Goal: Task Accomplishment & Management: Use online tool/utility

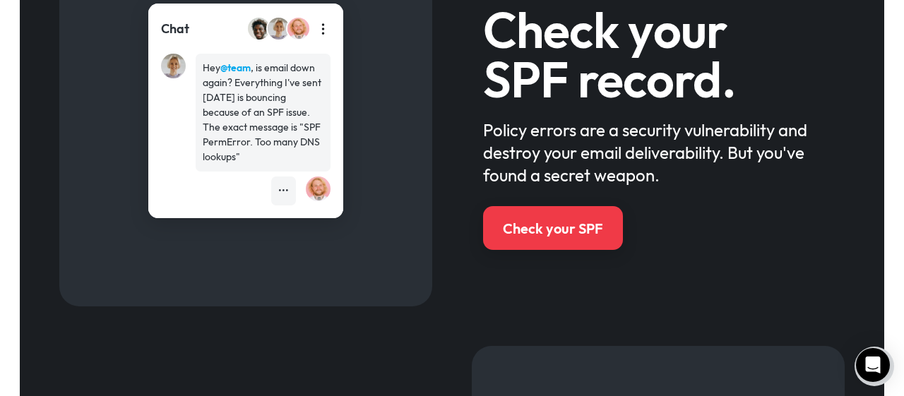
scroll to position [882, 0]
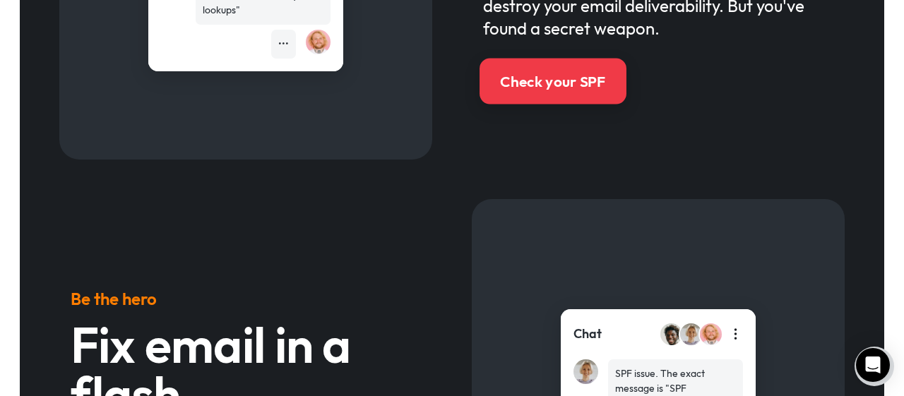
click at [582, 81] on div "Check your SPF" at bounding box center [552, 81] width 105 height 20
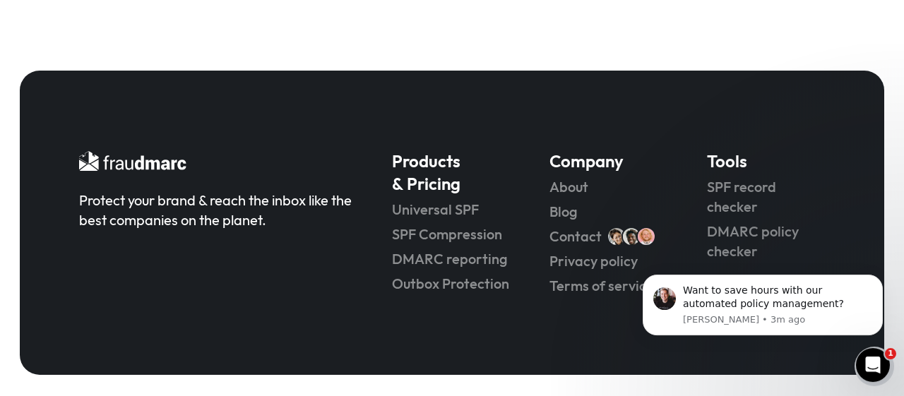
scroll to position [4017, 0]
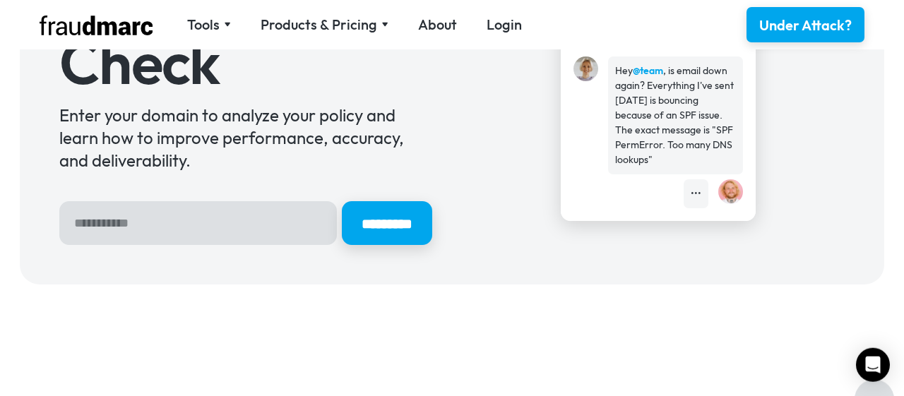
scroll to position [147, 0]
click at [112, 220] on input "Hero Sign Up Form" at bounding box center [198, 223] width 278 height 44
click at [113, 220] on input "Hero Sign Up Form" at bounding box center [198, 223] width 278 height 44
type input "**********"
click at [342, 201] on input "*********" at bounding box center [387, 223] width 90 height 44
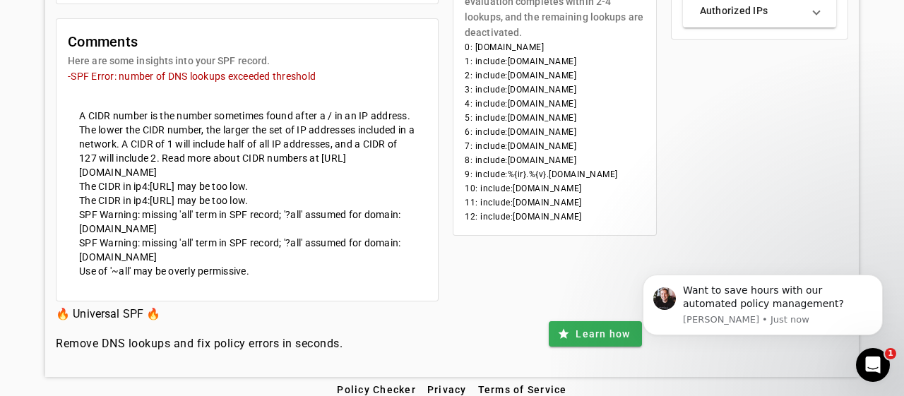
scroll to position [553, 0]
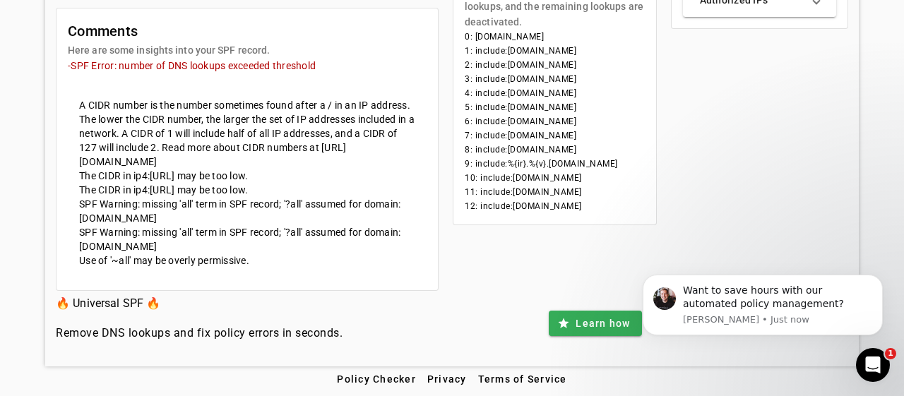
drag, startPoint x: 264, startPoint y: 224, endPoint x: 136, endPoint y: 221, distance: 128.6
click at [136, 221] on mat-card-content "SPF Warning: missing 'all' term in SPF record; '?all' assumed for domain: nets1…" at bounding box center [247, 211] width 359 height 28
drag, startPoint x: 78, startPoint y: 204, endPoint x: 267, endPoint y: 222, distance: 189.5
click at [267, 222] on mat-card-content "SPF Warning: missing 'all' term in SPF record; '?all' assumed for domain: nets1…" at bounding box center [247, 211] width 359 height 28
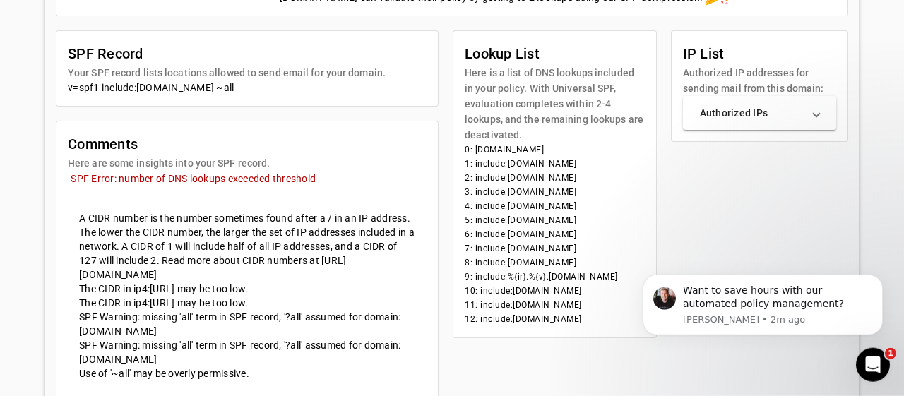
scroll to position [406, 0]
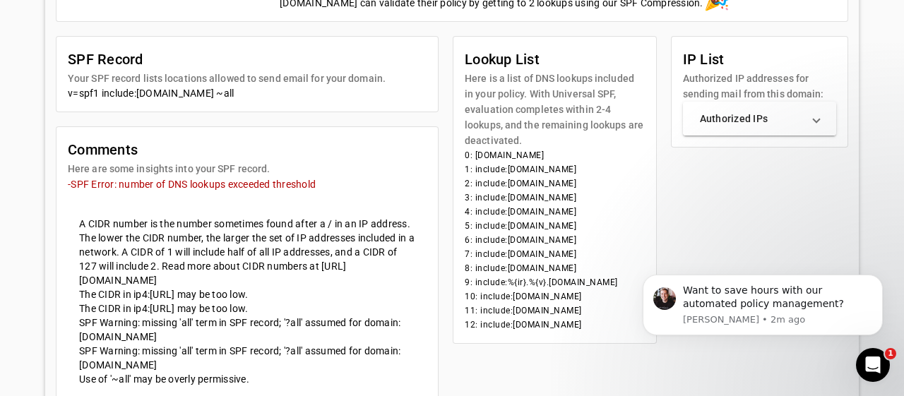
click at [749, 111] on mat-expansion-panel-header "Authorized IPs" at bounding box center [760, 119] width 154 height 34
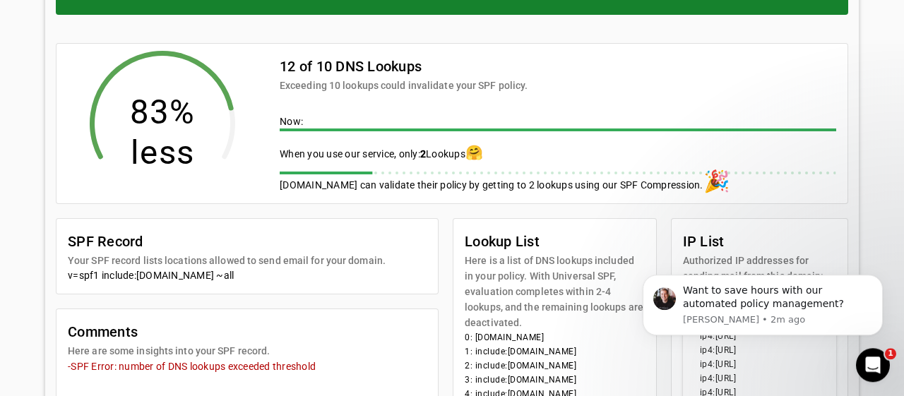
scroll to position [251, 0]
